Goal: Information Seeking & Learning: Learn about a topic

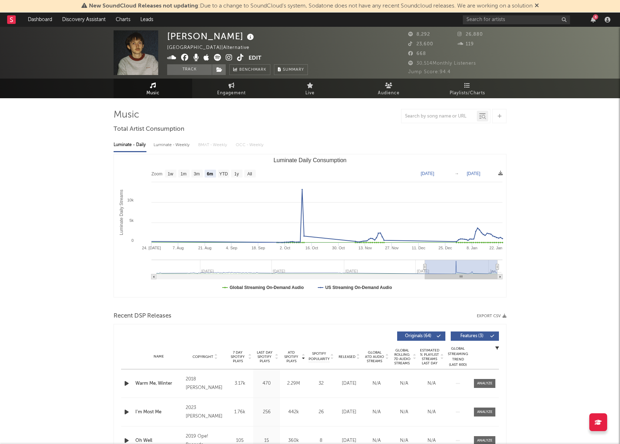
select select "6m"
click at [491, 21] on input "text" at bounding box center [516, 19] width 107 height 9
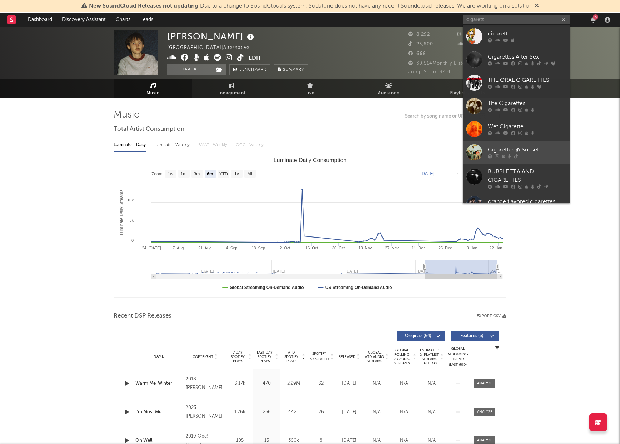
type input "cigarett"
click at [539, 155] on div at bounding box center [527, 156] width 79 height 4
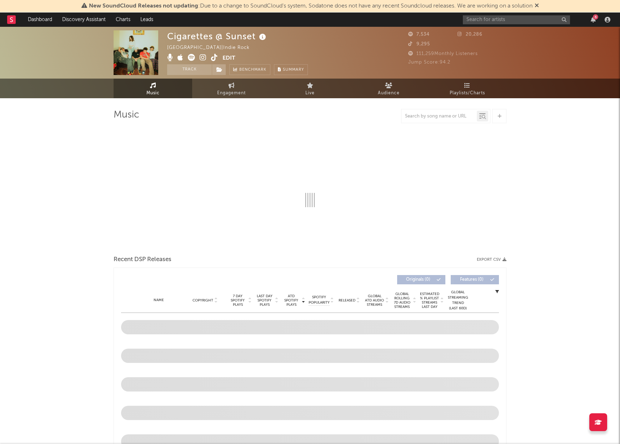
select select "1w"
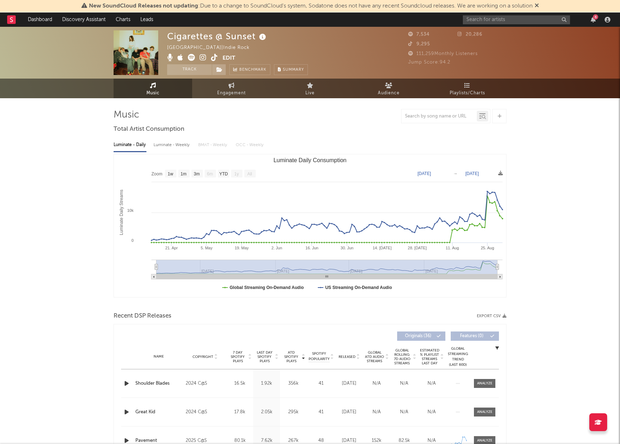
click at [345, 357] on span "Released" at bounding box center [347, 357] width 17 height 4
click at [234, 359] on span "7 Day Spotify Plays" at bounding box center [237, 356] width 19 height 13
click at [487, 195] on icon "Luminate Daily Consumption" at bounding box center [326, 216] width 351 height 49
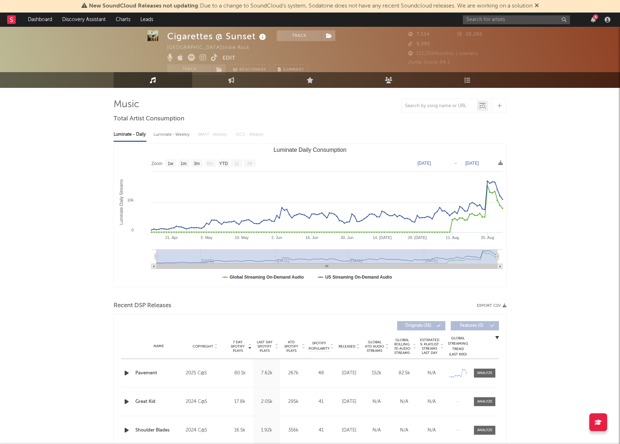
scroll to position [4, 0]
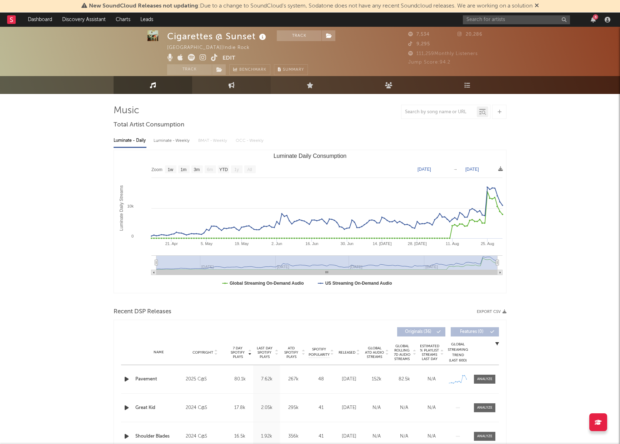
click at [240, 78] on link "Engagement" at bounding box center [231, 85] width 79 height 18
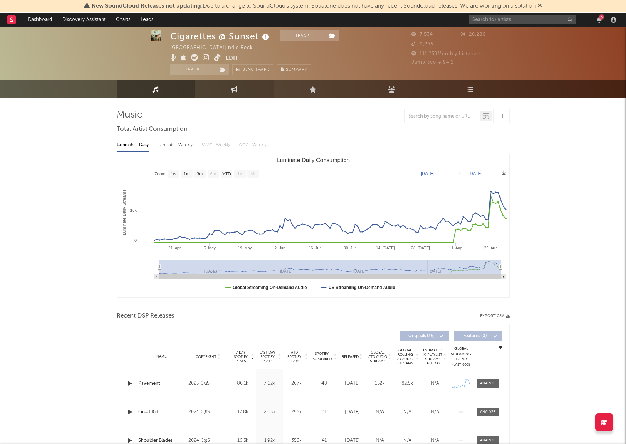
select select "1w"
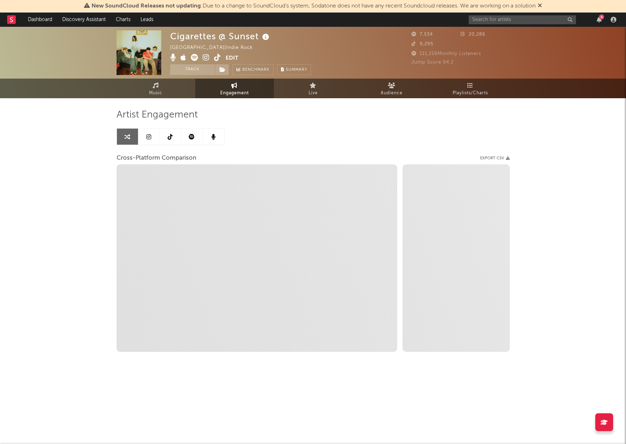
select select "1m"
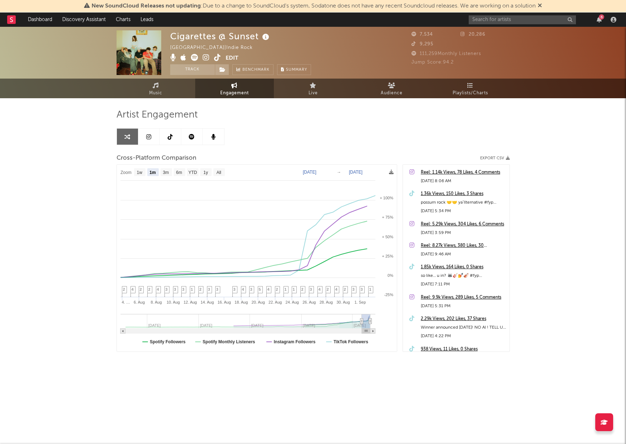
click at [448, 62] on span "Jump Score: 94.2" at bounding box center [432, 62] width 42 height 5
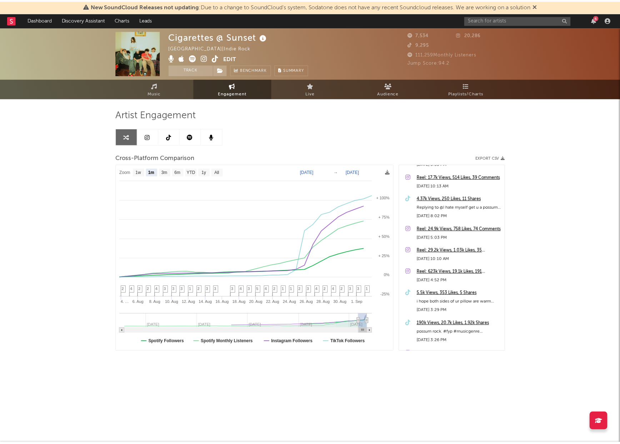
scroll to position [454, 0]
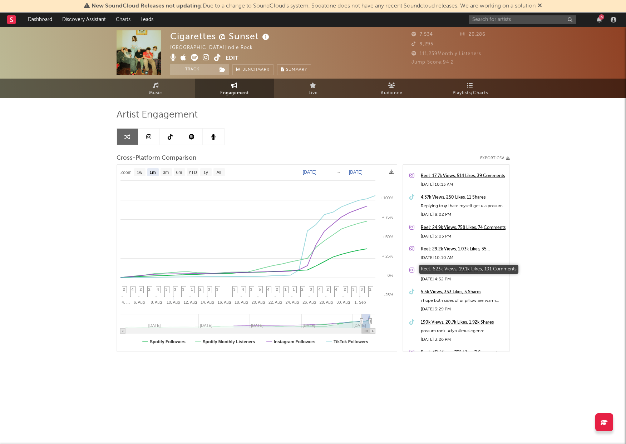
click at [467, 270] on div "Reel: 623k Views, 19.1k Likes, 191 Comments" at bounding box center [463, 271] width 85 height 9
click at [450, 62] on span "Jump Score: 94.2" at bounding box center [432, 62] width 42 height 5
click at [616, 18] on div at bounding box center [613, 20] width 11 height 6
click at [612, 18] on icon "button" at bounding box center [613, 20] width 6 height 6
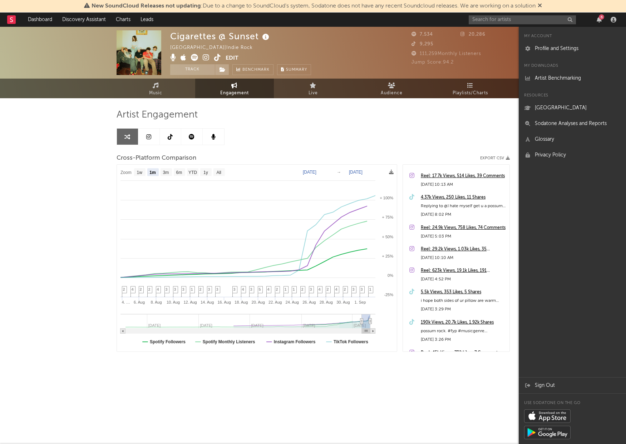
click at [15, 18] on rect at bounding box center [11, 19] width 9 height 9
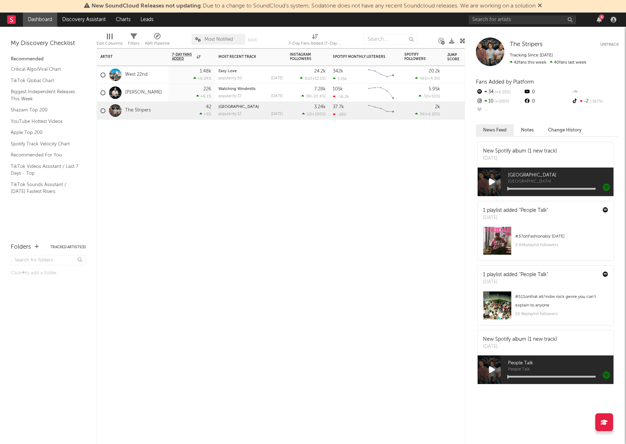
click at [285, 76] on div "Easy Love popularity: 50 [DATE]" at bounding box center [250, 75] width 71 height 18
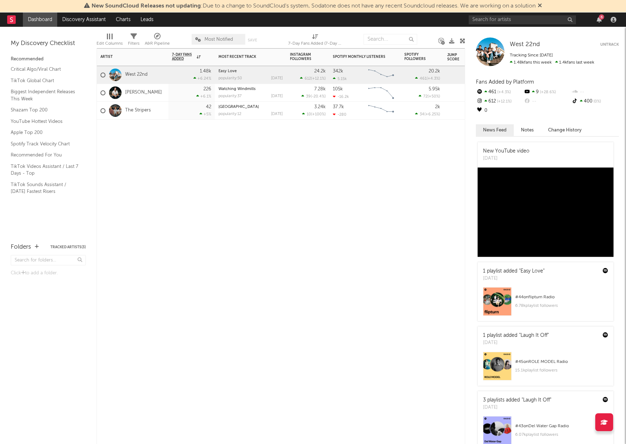
click at [285, 76] on div "Easy Love popularity: 50 [DATE]" at bounding box center [250, 75] width 71 height 18
click at [142, 75] on link "West 22nd" at bounding box center [136, 75] width 23 height 6
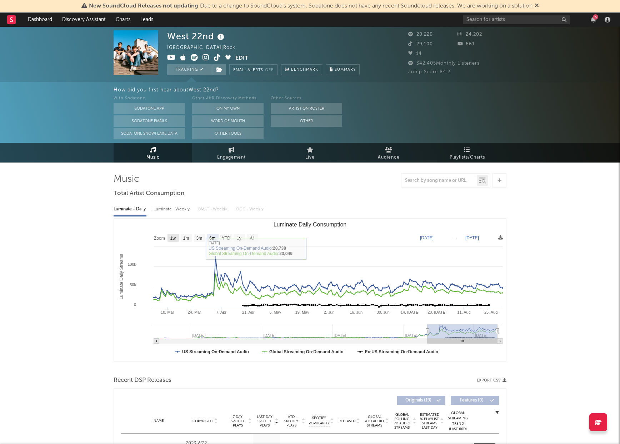
click at [176, 240] on rect "Luminate Daily Consumption" at bounding box center [173, 238] width 11 height 8
select select "1w"
type input "[DATE]"
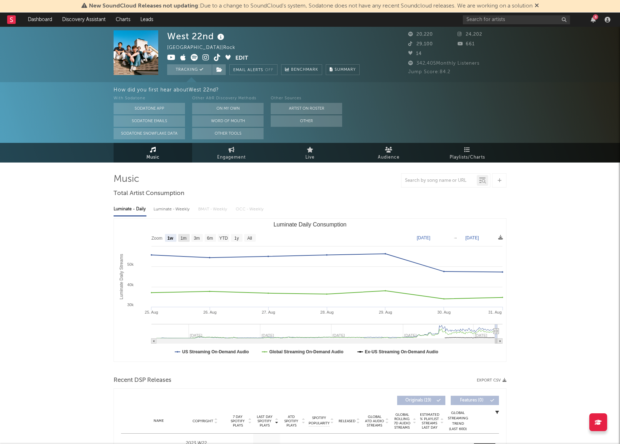
click at [186, 237] on text "1m" at bounding box center [184, 238] width 6 height 5
select select "1m"
type input "[DATE]"
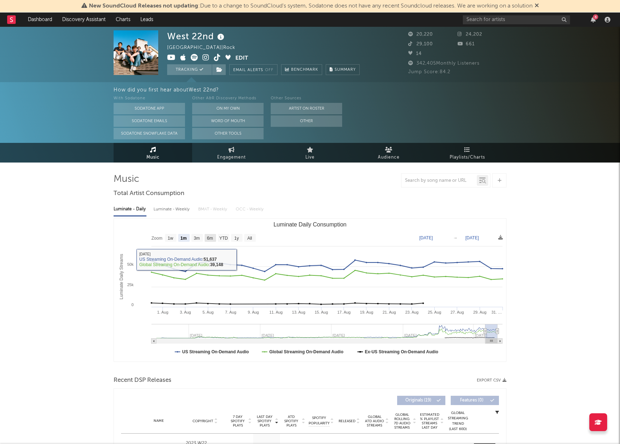
click at [207, 238] on rect "Luminate Daily Consumption" at bounding box center [210, 238] width 11 height 8
select select "6m"
type input "[DATE]"
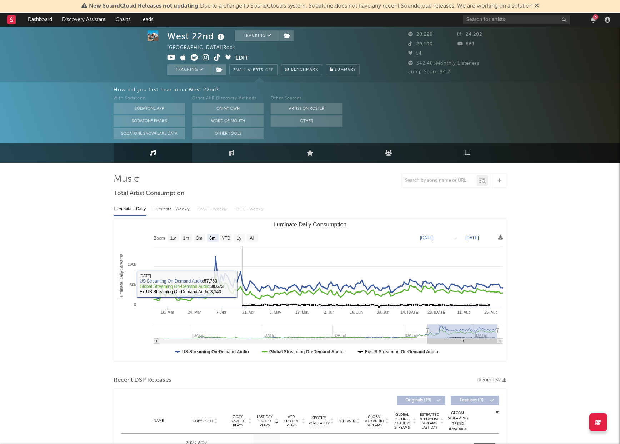
scroll to position [0, 0]
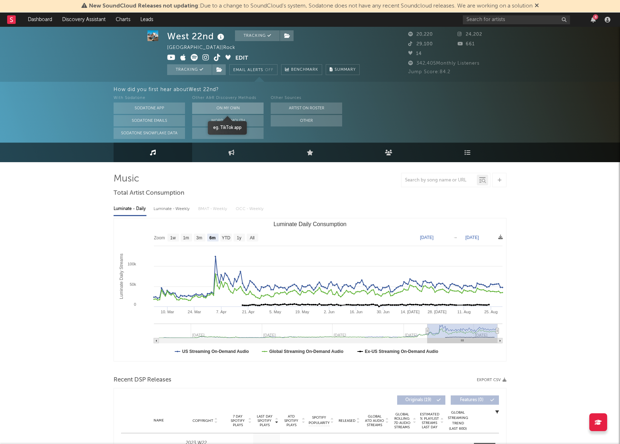
click at [215, 107] on button "On My Own" at bounding box center [227, 108] width 71 height 11
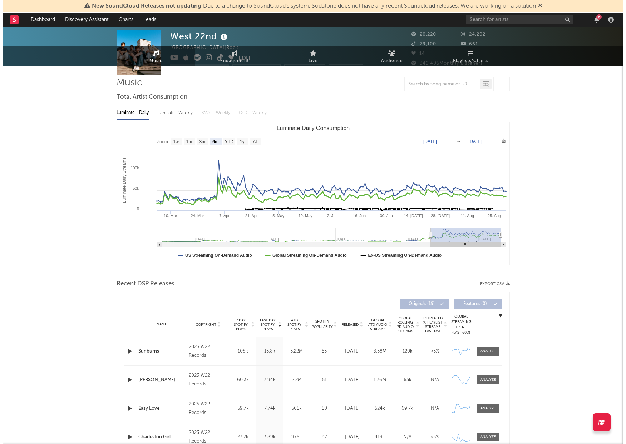
scroll to position [0, 0]
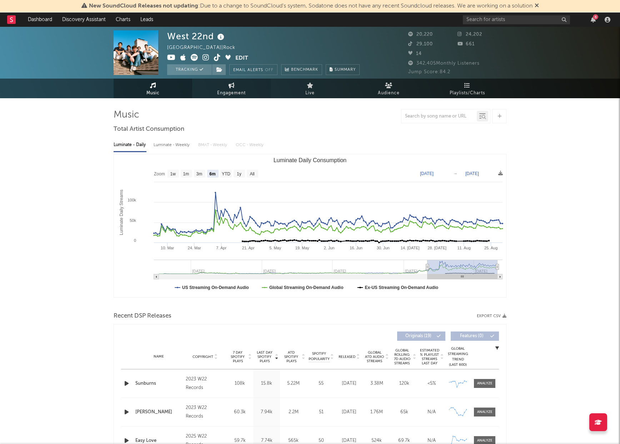
click at [229, 90] on span "Engagement" at bounding box center [231, 93] width 29 height 9
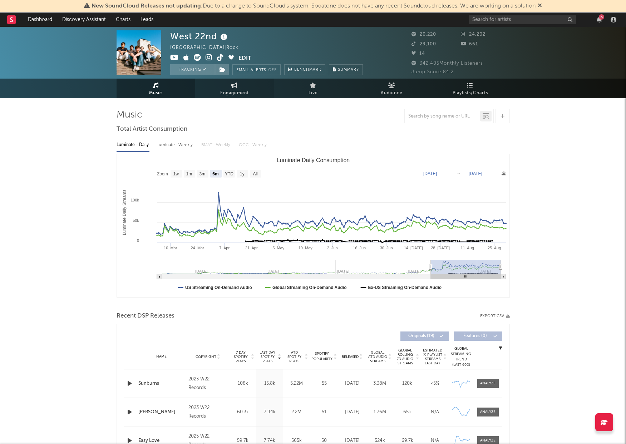
select select "1w"
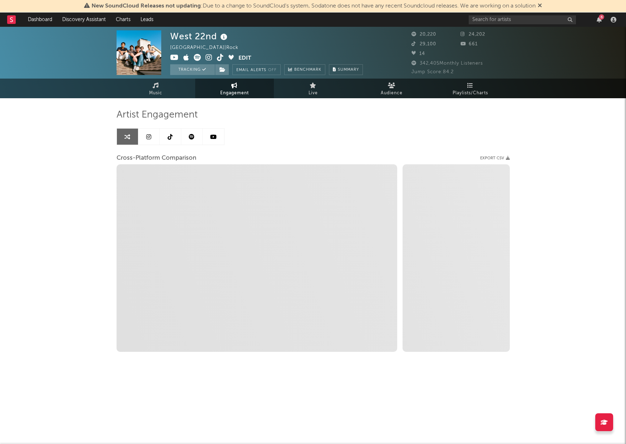
select select "1m"
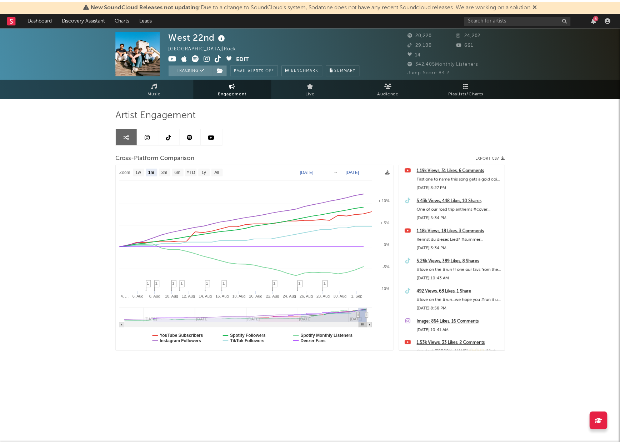
scroll to position [466, 0]
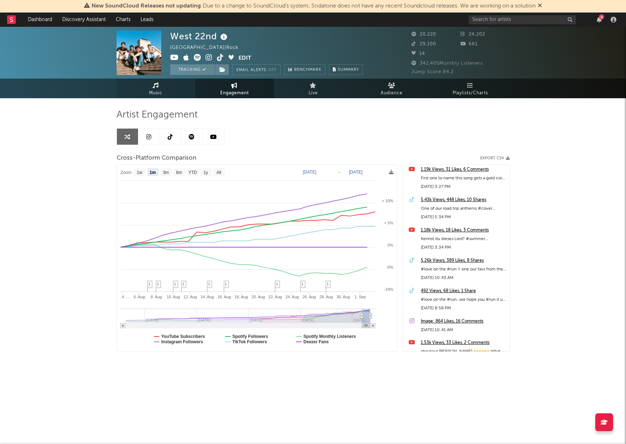
click at [163, 90] on link "Music" at bounding box center [155, 89] width 79 height 20
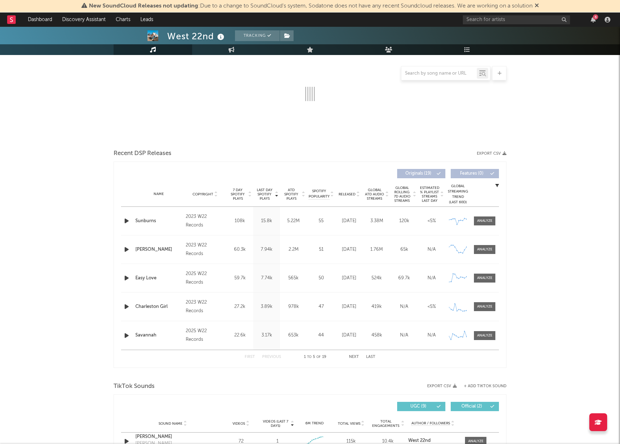
select select "6m"
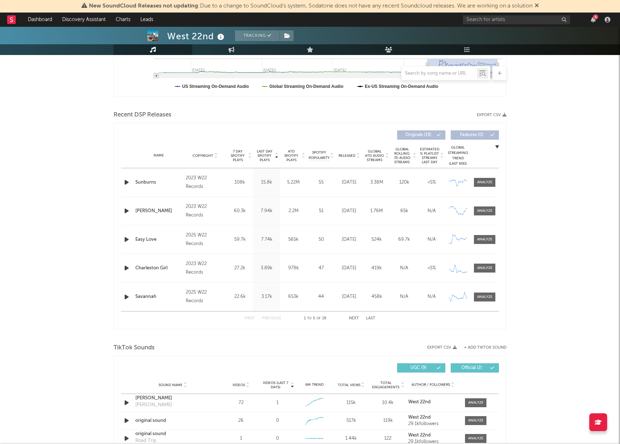
scroll to position [201, 0]
click at [240, 159] on span "7 Day Spotify Plays" at bounding box center [237, 156] width 19 height 13
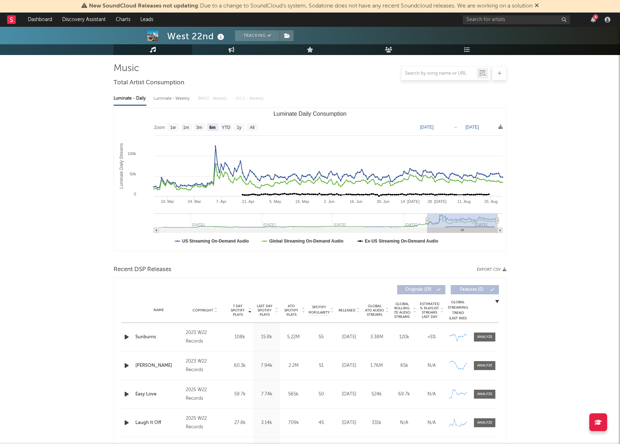
scroll to position [0, 0]
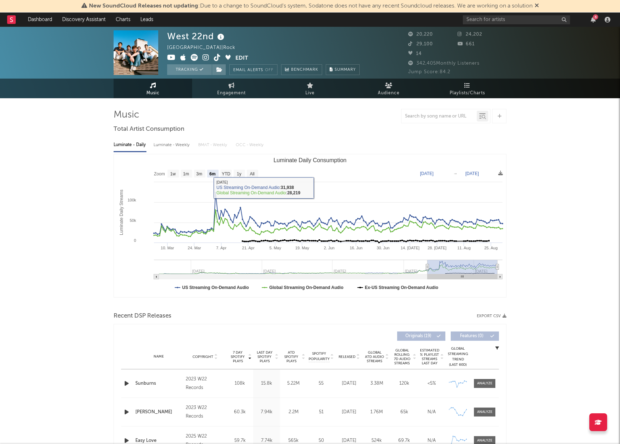
click at [179, 144] on div "Luminate - Weekly" at bounding box center [173, 145] width 38 height 12
select select "6m"
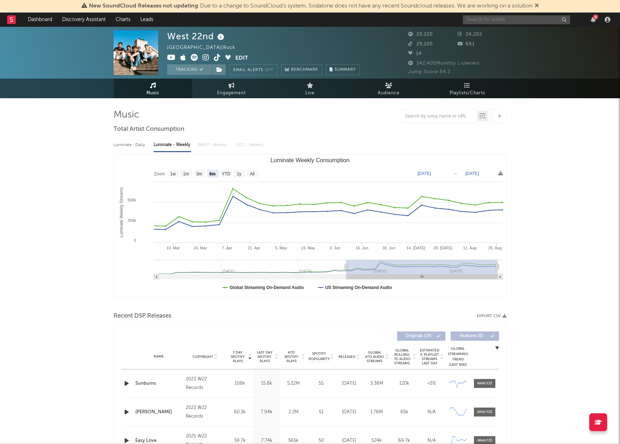
click at [481, 19] on input "text" at bounding box center [516, 19] width 107 height 9
click at [513, 21] on input "text" at bounding box center [516, 19] width 107 height 9
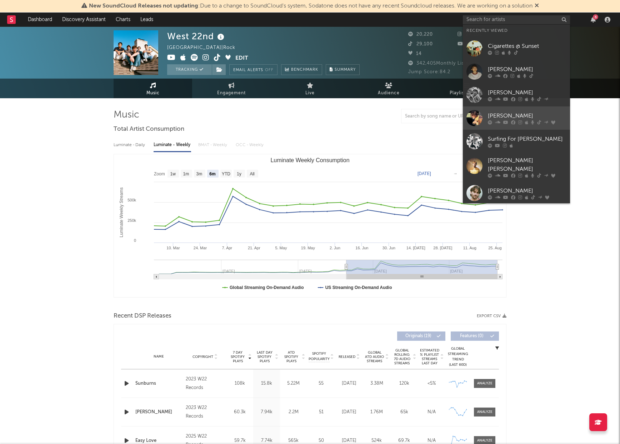
click at [517, 115] on div "[PERSON_NAME]" at bounding box center [527, 115] width 79 height 9
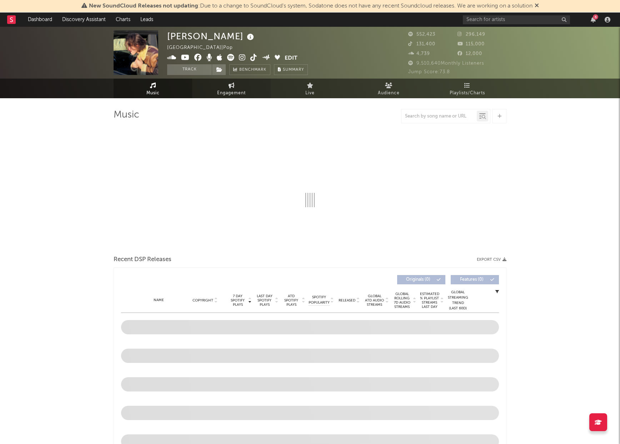
select select "6m"
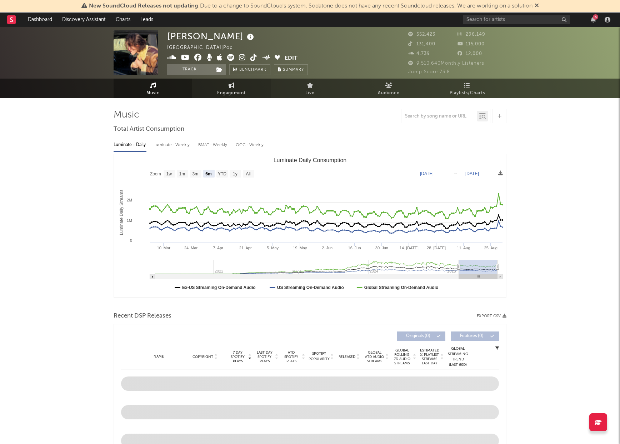
click at [240, 87] on link "Engagement" at bounding box center [231, 89] width 79 height 20
select select "1w"
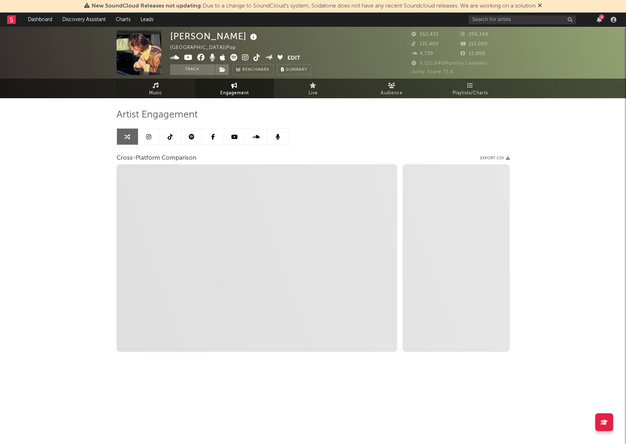
click at [171, 89] on link "Music" at bounding box center [155, 89] width 79 height 20
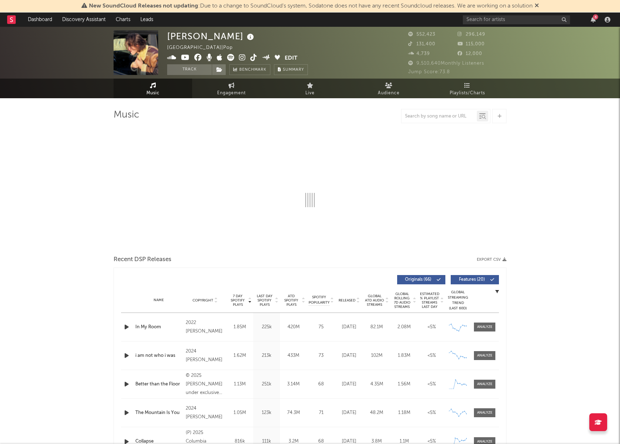
select select "6m"
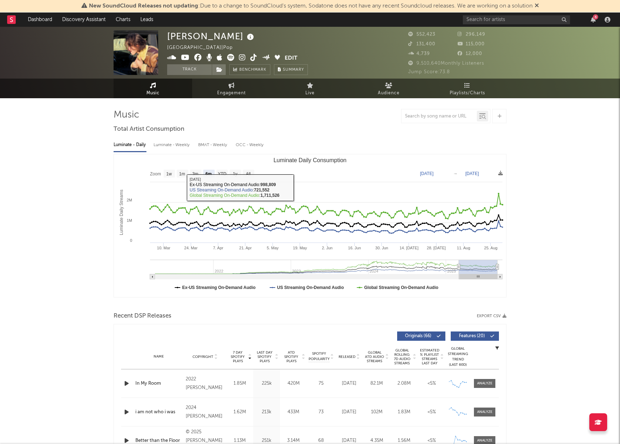
click at [177, 145] on div "Luminate - Weekly" at bounding box center [173, 145] width 38 height 12
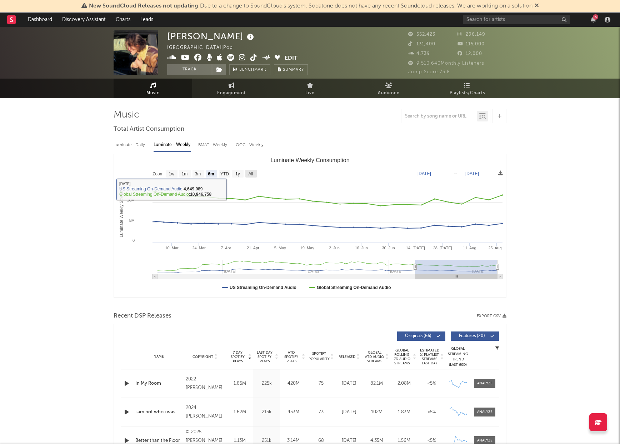
click at [250, 175] on text "All" at bounding box center [250, 173] width 5 height 5
select select "All"
type input "[DATE]"
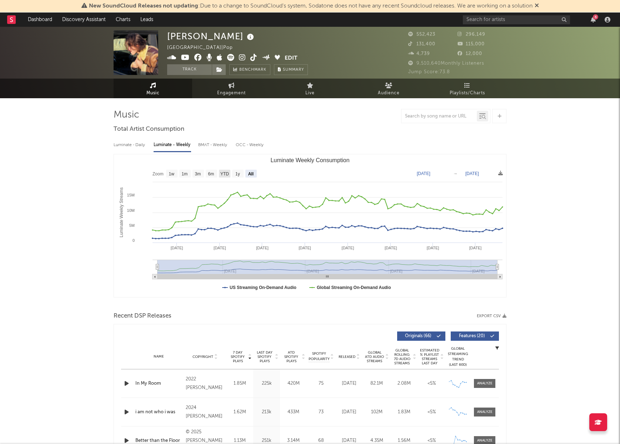
click at [223, 172] on text "YTD" at bounding box center [224, 173] width 9 height 5
select select "YTD"
type input "[DATE]"
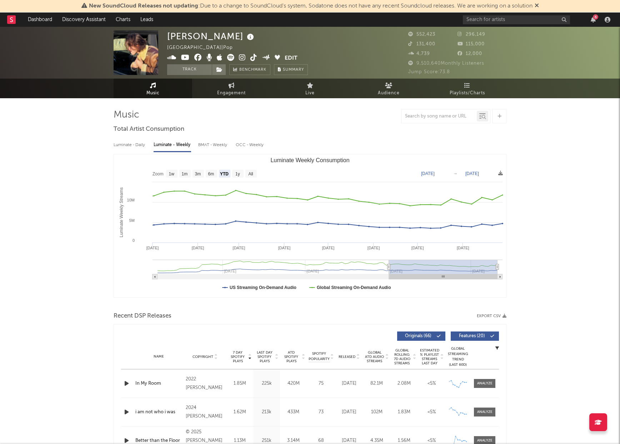
click at [219, 144] on div "BMAT - Weekly" at bounding box center [213, 145] width 30 height 12
select select "6m"
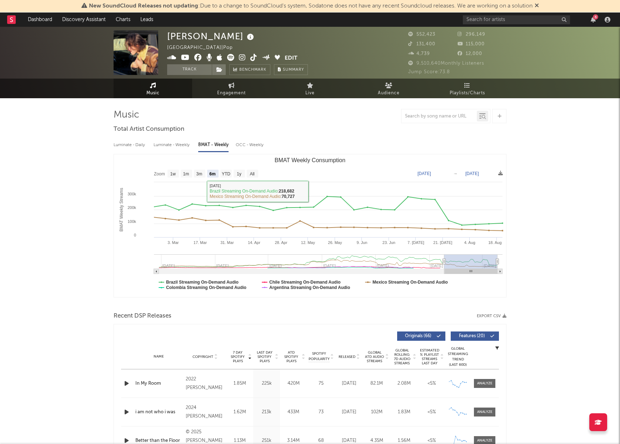
click at [251, 143] on div "OCC - Weekly" at bounding box center [250, 145] width 29 height 12
select select "6m"
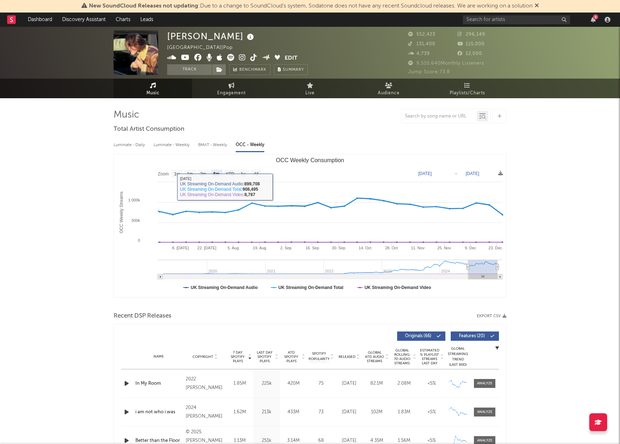
click at [188, 148] on div "Luminate - Weekly" at bounding box center [173, 145] width 38 height 12
select select "6m"
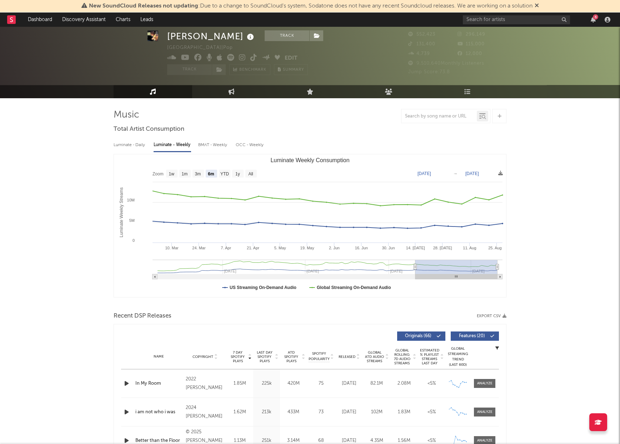
scroll to position [54, 0]
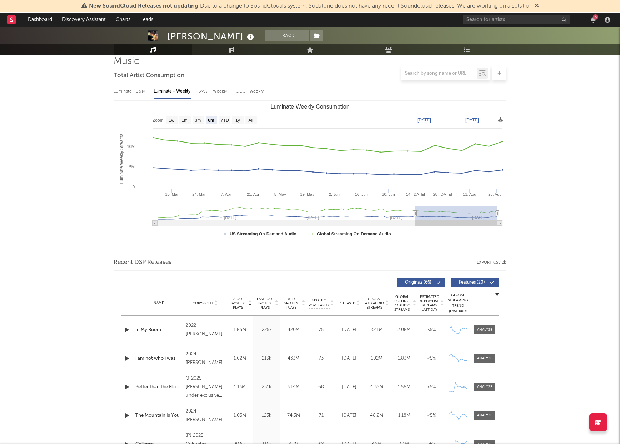
click at [264, 304] on span "Last Day Spotify Plays" at bounding box center [264, 303] width 19 height 13
click at [239, 310] on div "Name Copyright Label Album Names Composer Names 7 Day Spotify Plays Last Day Sp…" at bounding box center [310, 303] width 378 height 25
click at [239, 306] on span "7 Day Spotify Plays" at bounding box center [237, 303] width 19 height 13
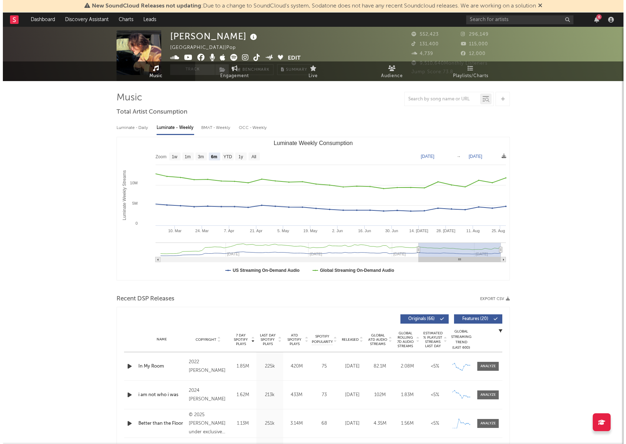
scroll to position [0, 0]
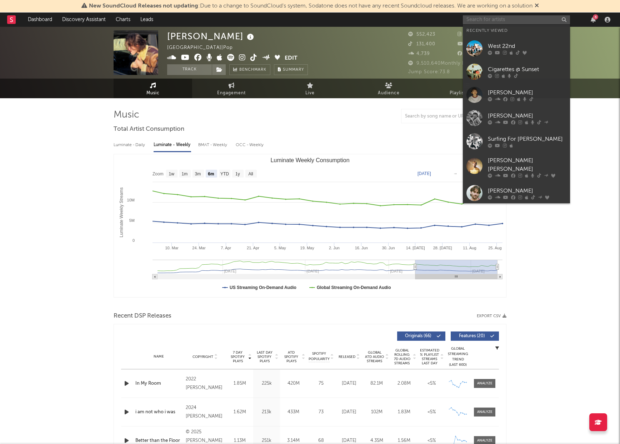
click at [477, 17] on input "text" at bounding box center [516, 19] width 107 height 9
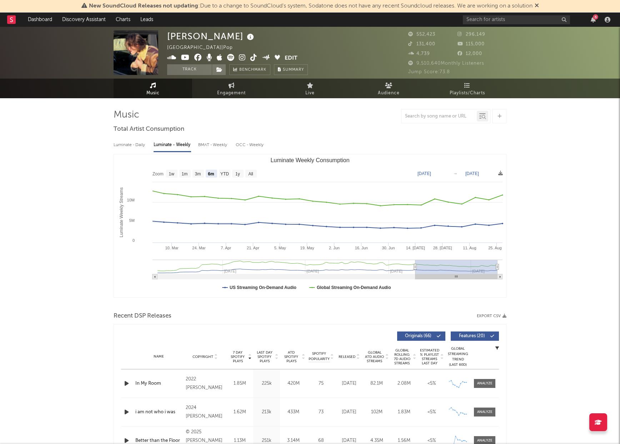
click at [447, 21] on nav "Dashboard Discovery Assistant Charts Leads 6" at bounding box center [310, 20] width 620 height 14
click at [474, 23] on input "text" at bounding box center [516, 19] width 107 height 9
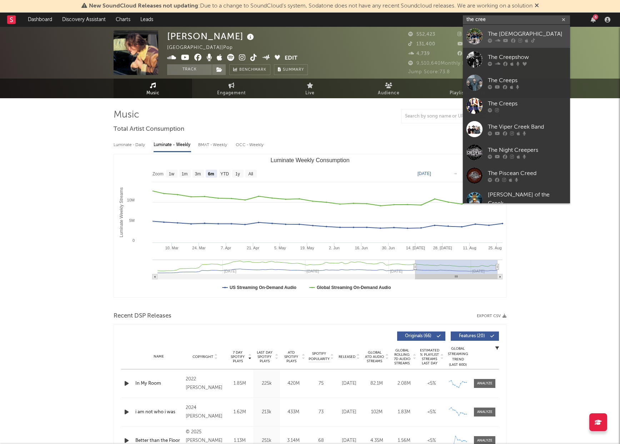
type input "the cree"
click at [543, 35] on div "The [DEMOGRAPHIC_DATA]" at bounding box center [527, 34] width 79 height 9
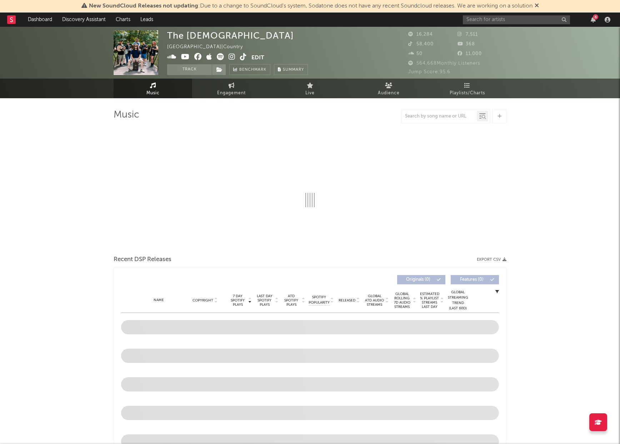
select select "6m"
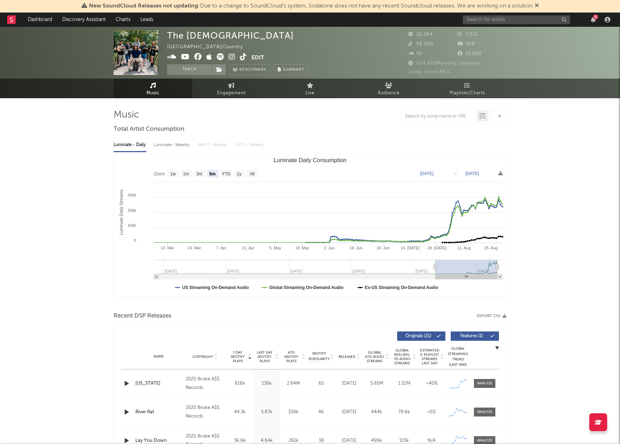
click at [266, 356] on span "Last Day Spotify Plays" at bounding box center [264, 356] width 19 height 13
click at [244, 353] on span "7 Day Spotify Plays" at bounding box center [237, 356] width 19 height 13
click at [229, 91] on span "Engagement" at bounding box center [231, 93] width 29 height 9
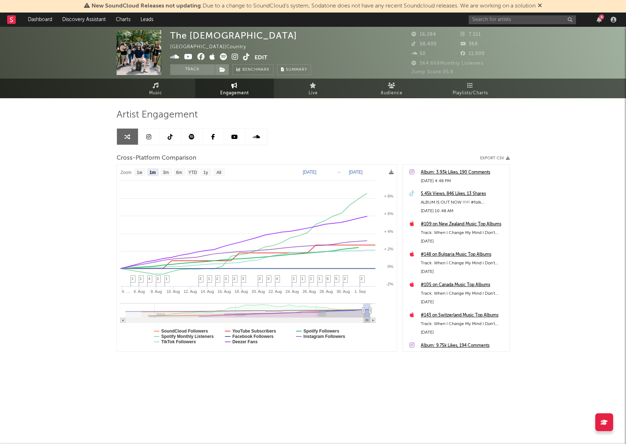
select select "1m"
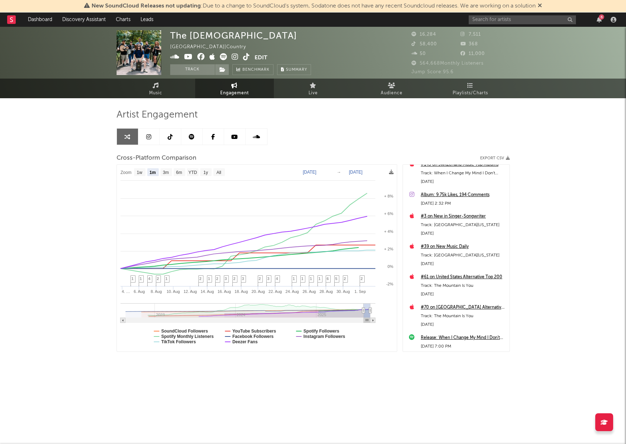
scroll to position [104, 0]
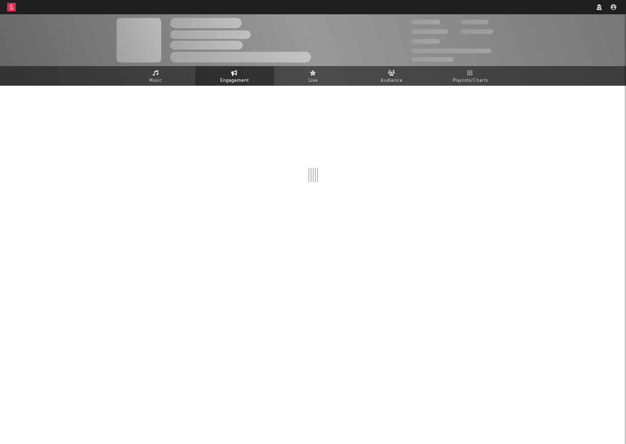
select select "1w"
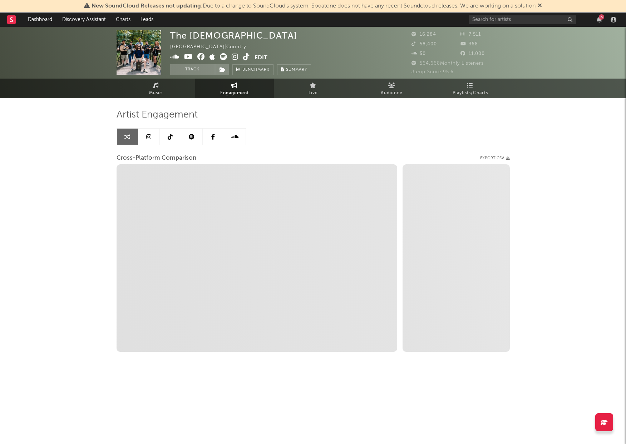
select select "1m"
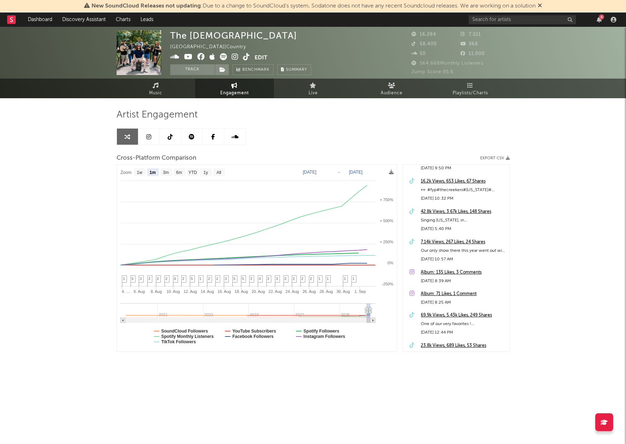
scroll to position [3198, 0]
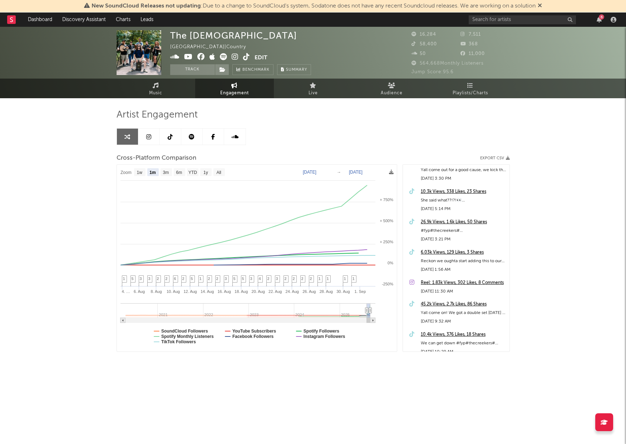
click at [223, 58] on icon at bounding box center [223, 56] width 7 height 7
